Goal: Navigation & Orientation: Find specific page/section

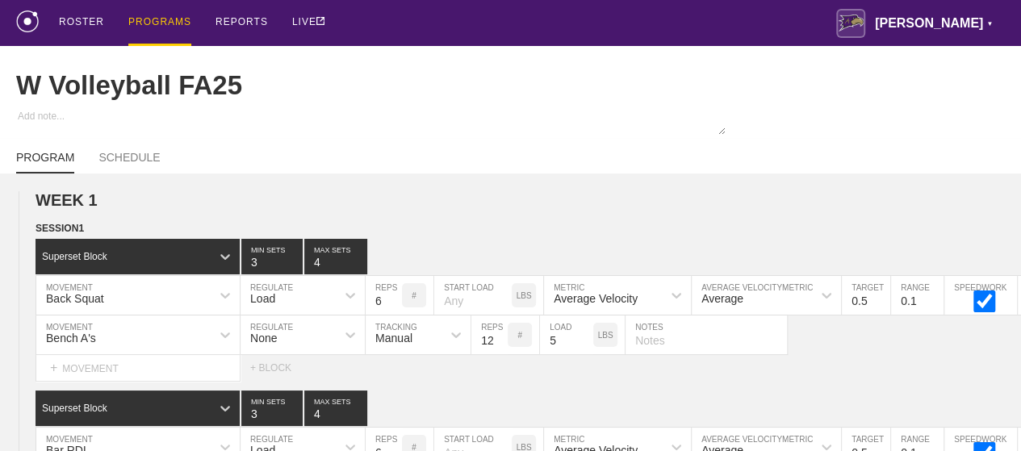
click at [148, 22] on div "PROGRAMS" at bounding box center [159, 23] width 63 height 46
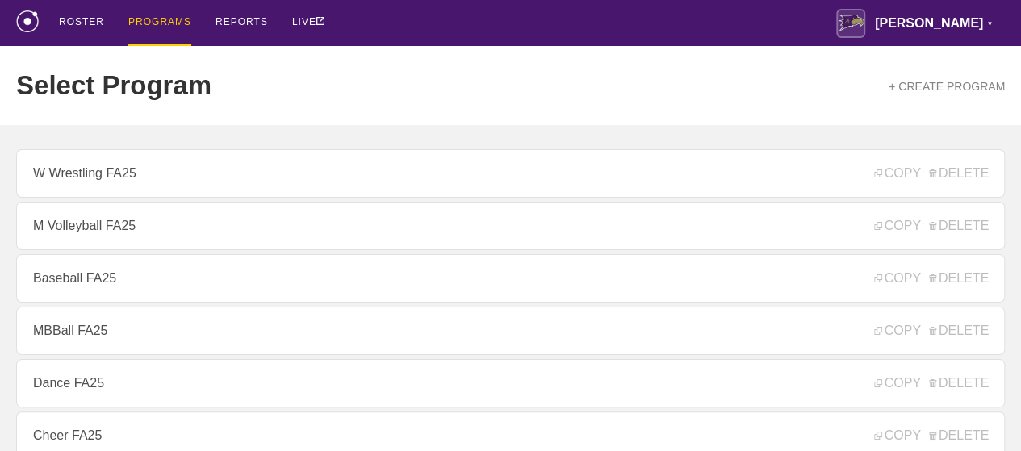
scroll to position [242, 0]
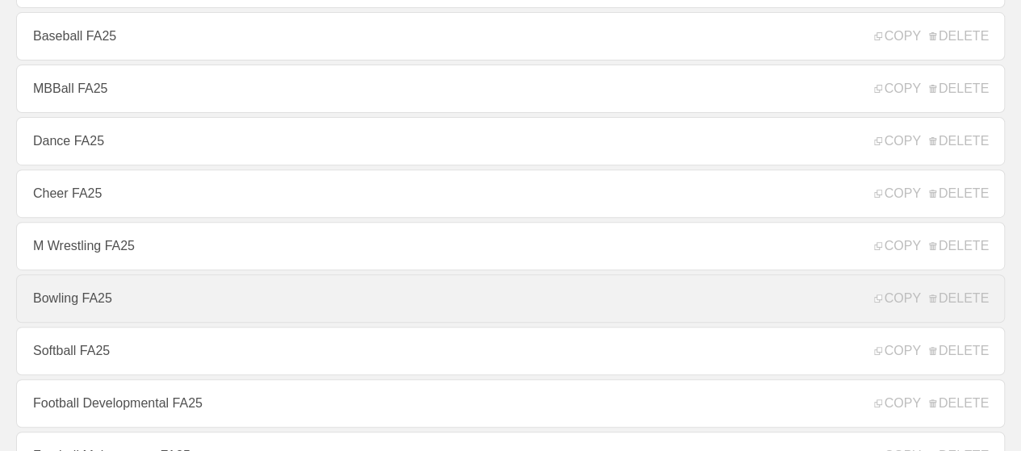
click at [94, 299] on link "Bowling FA25" at bounding box center [510, 298] width 989 height 48
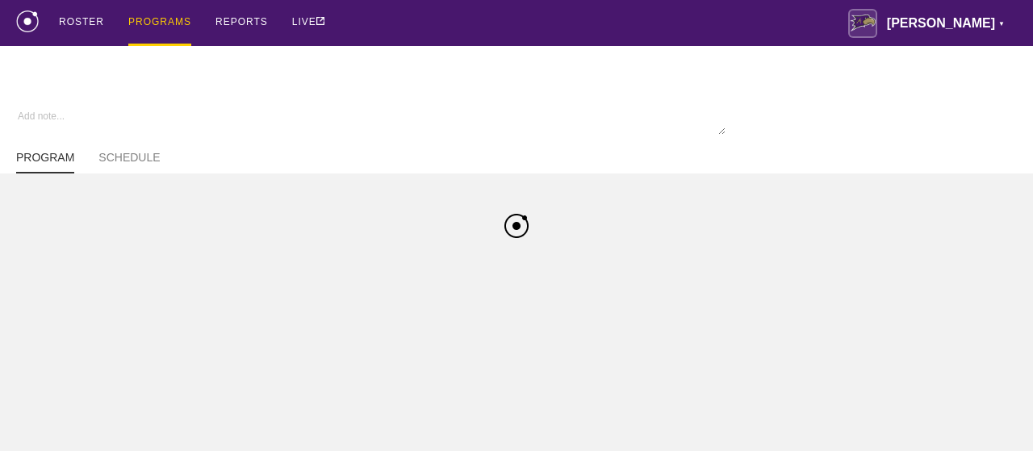
type textarea "x"
type input "Bowling FA25"
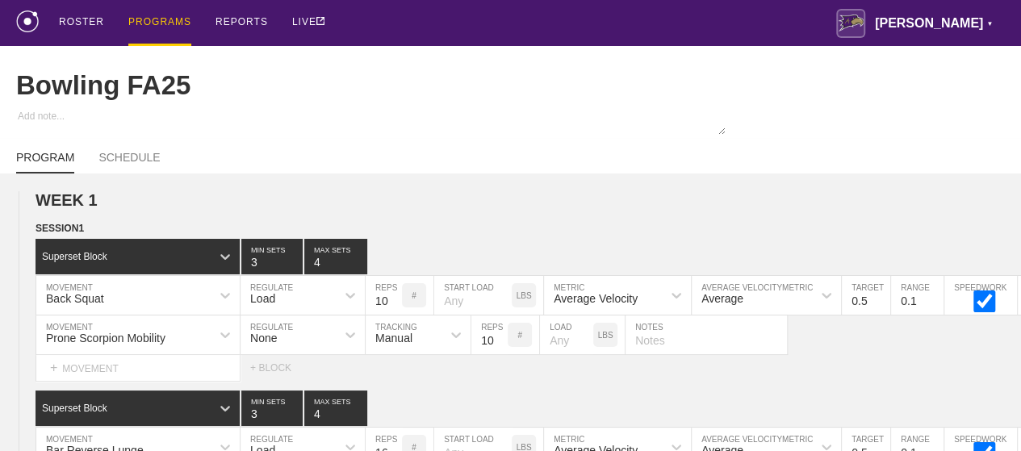
click at [169, 31] on div "PROGRAMS" at bounding box center [159, 23] width 63 height 46
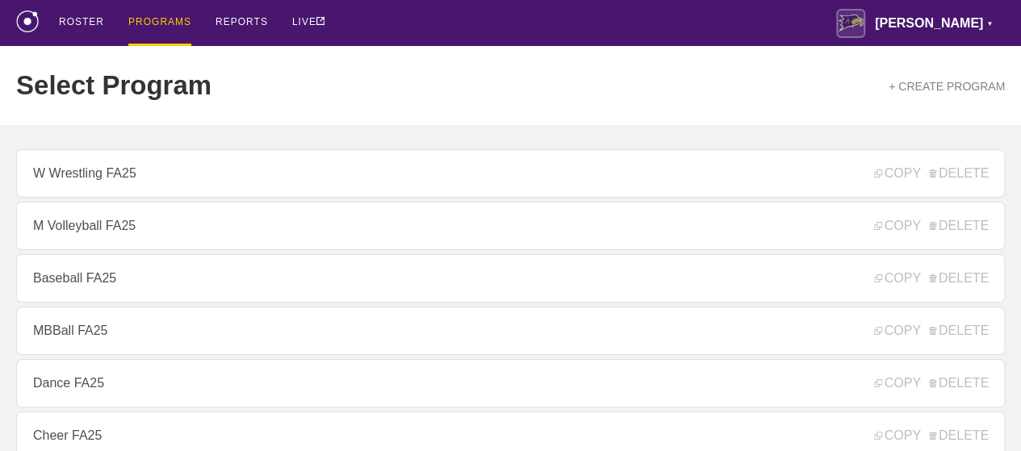
click at [545, 25] on div "ROSTER PROGRAMS REPORTS LIVE [PERSON_NAME] ▼ [PERSON_NAME][EMAIL_ADDRESS][PERSO…" at bounding box center [510, 23] width 989 height 46
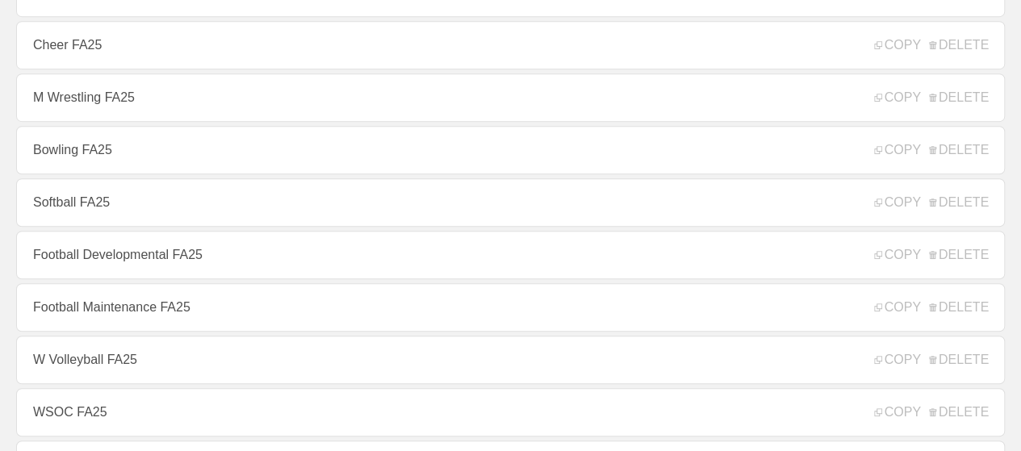
scroll to position [387, 0]
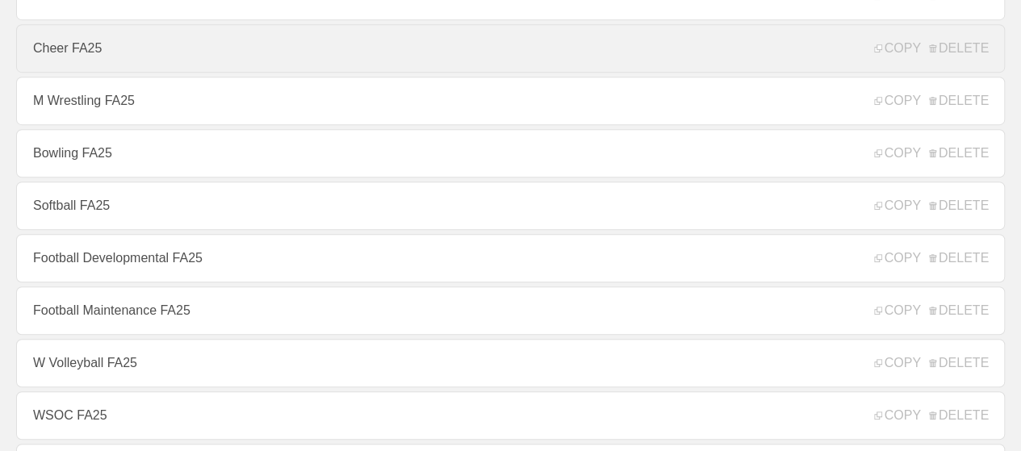
click at [534, 56] on link "Cheer FA25" at bounding box center [510, 48] width 989 height 48
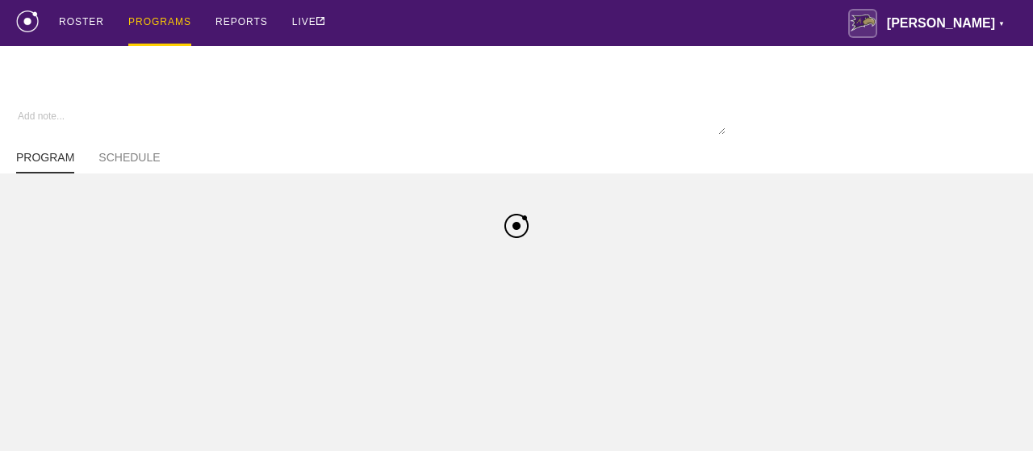
type textarea "x"
type input "Cheer FA25"
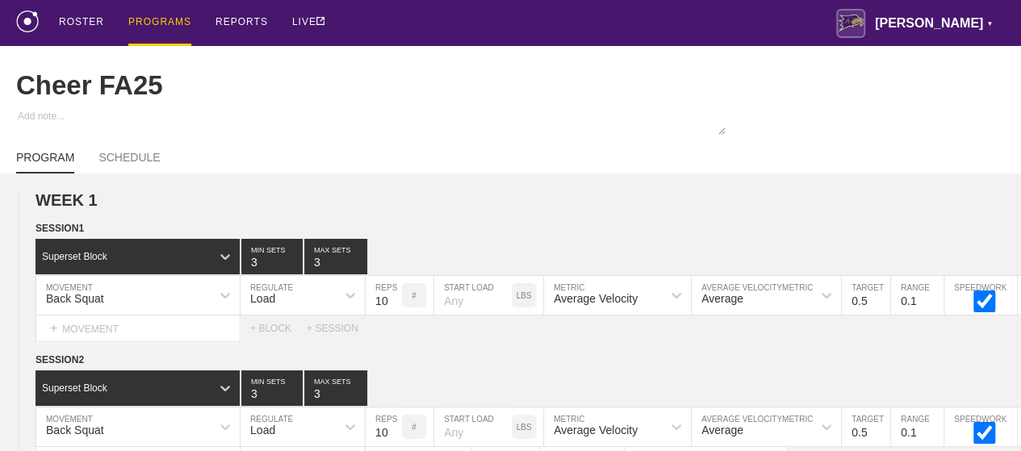
click at [523, 25] on div "ROSTER PROGRAMS REPORTS LIVE [PERSON_NAME] ▼ [PERSON_NAME][EMAIL_ADDRESS][PERSO…" at bounding box center [510, 23] width 989 height 46
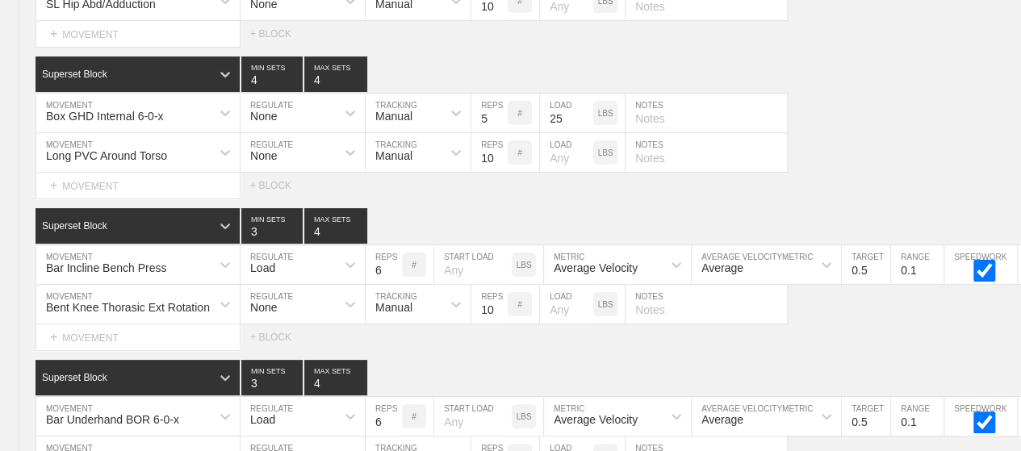
scroll to position [9451, 0]
